Goal: Information Seeking & Learning: Learn about a topic

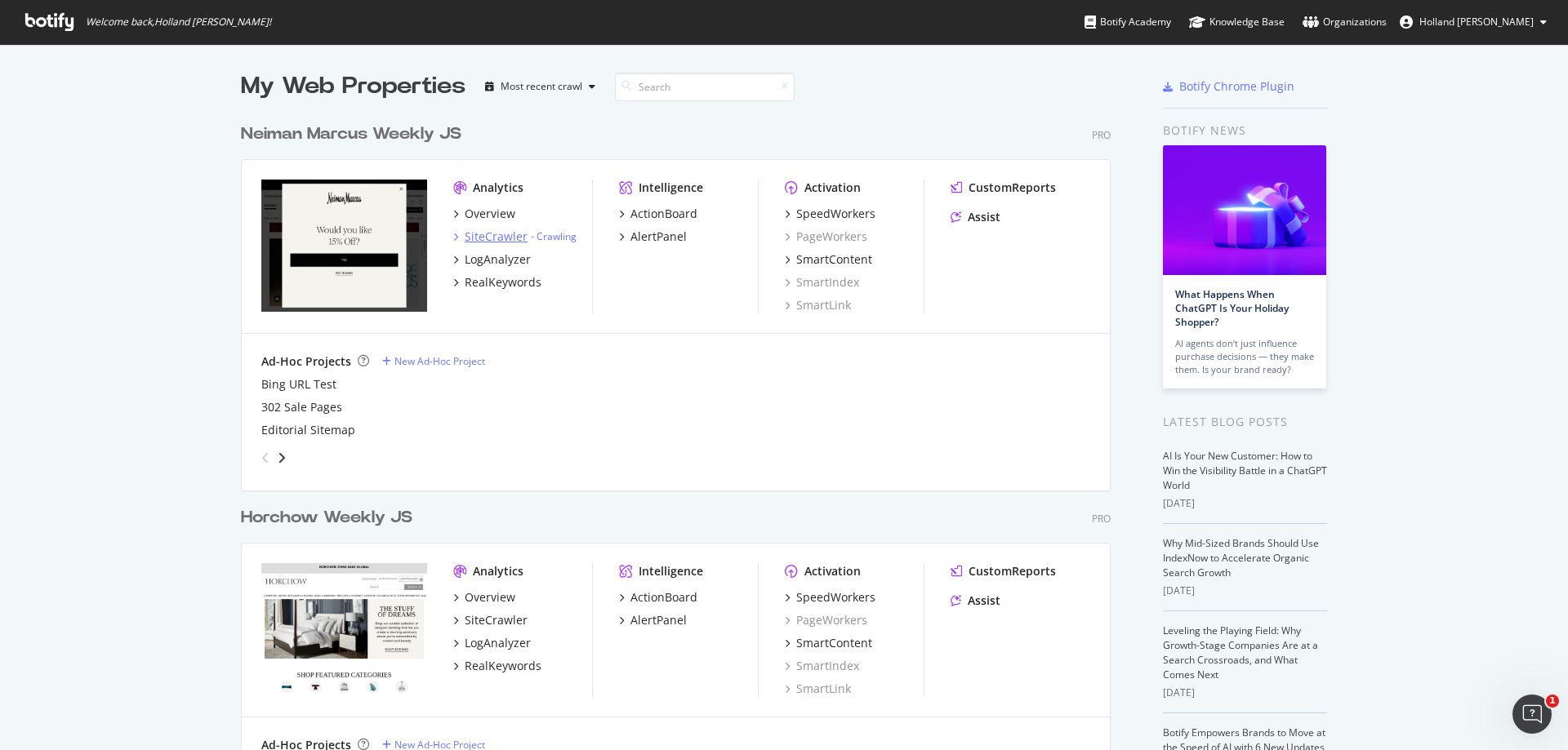
click at [499, 231] on div "SiteCrawler" at bounding box center [496, 236] width 63 height 17
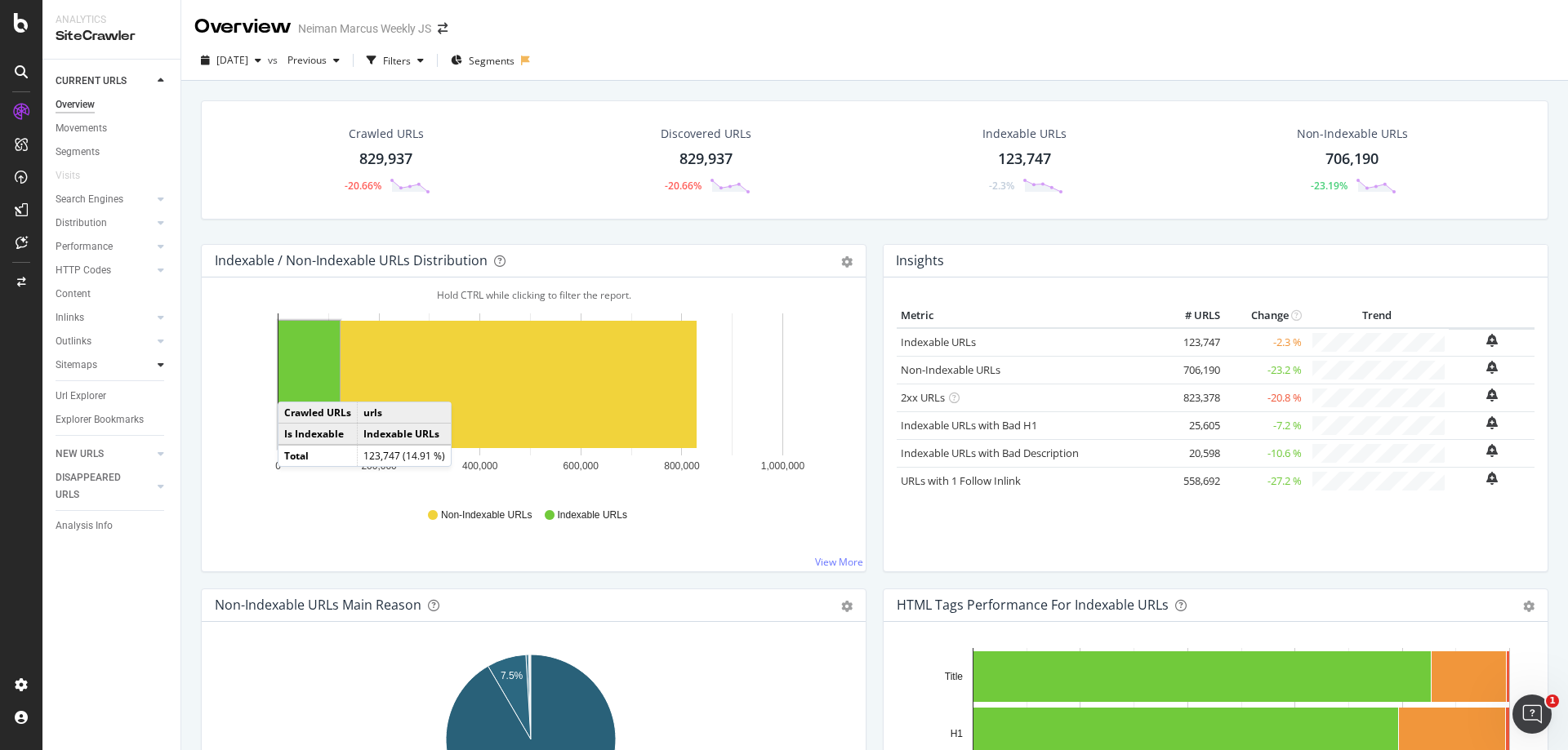
click at [160, 360] on icon at bounding box center [160, 365] width 7 height 10
click at [105, 381] on div "Top Charts" at bounding box center [87, 388] width 48 height 17
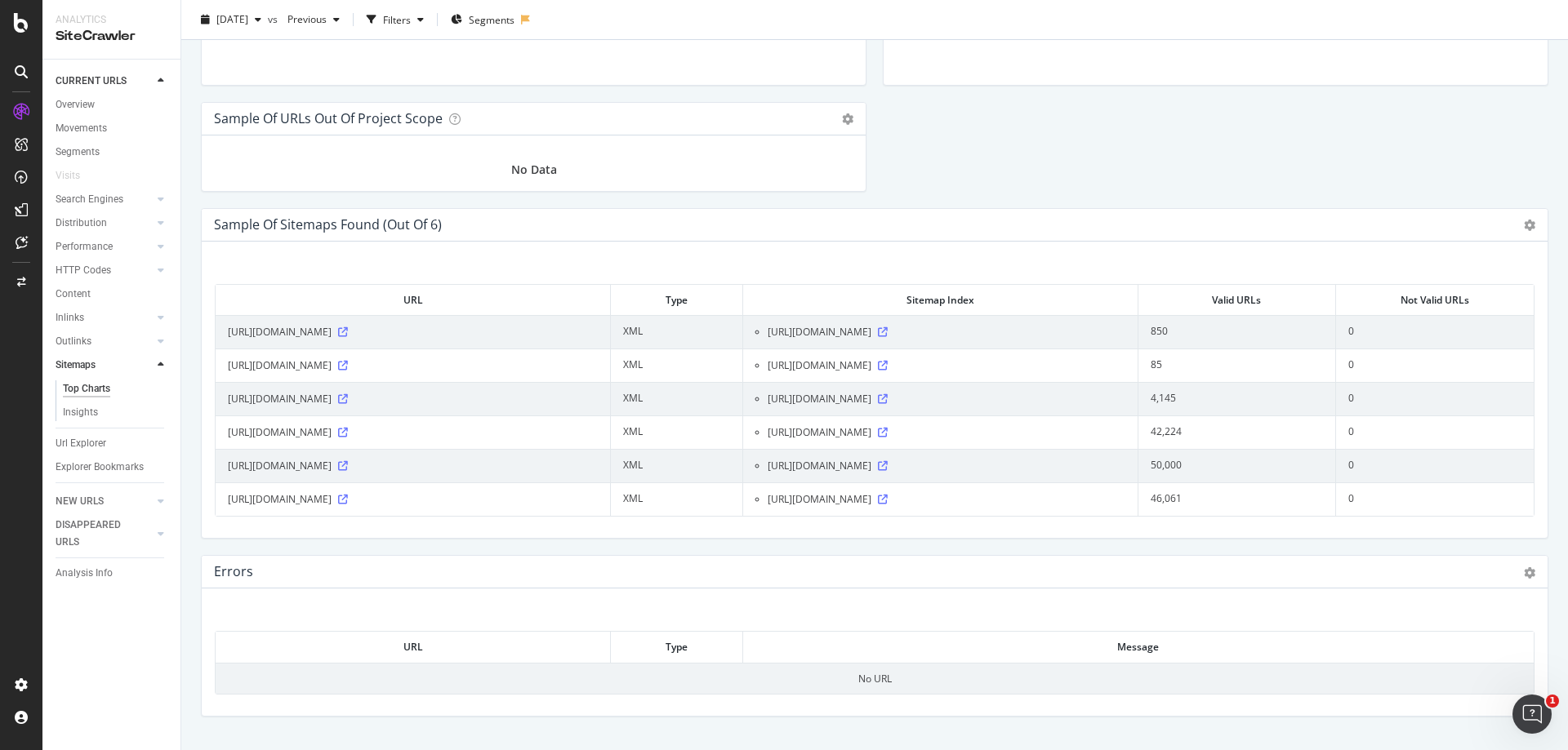
scroll to position [1841, 0]
click at [348, 429] on icon at bounding box center [343, 432] width 10 height 10
click at [331, 434] on span "[URL][DOMAIN_NAME]" at bounding box center [279, 432] width 104 height 17
